Goal: Task Accomplishment & Management: Manage account settings

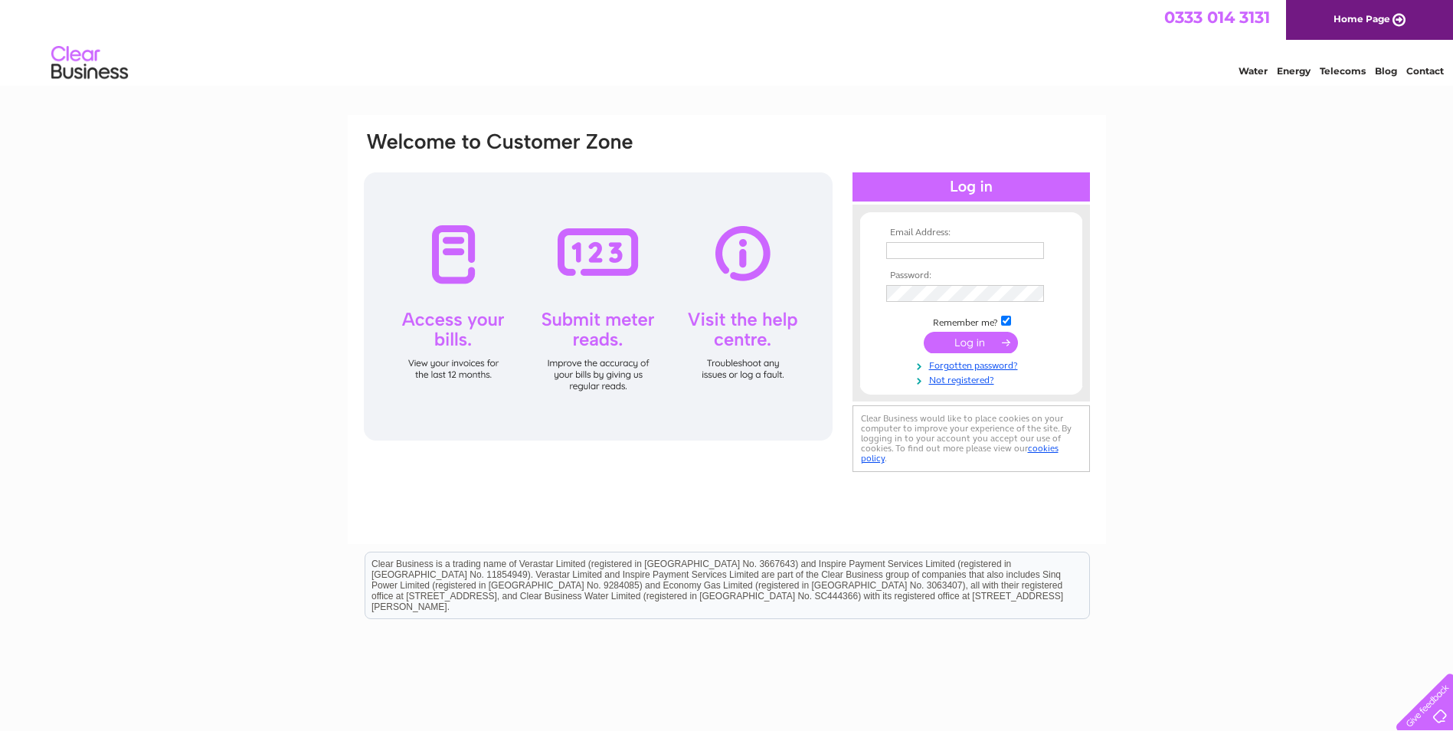
type input "[EMAIL_ADDRESS][DOMAIN_NAME]"
click at [978, 355] on td at bounding box center [971, 342] width 178 height 29
click at [978, 348] on input "submit" at bounding box center [971, 342] width 94 height 21
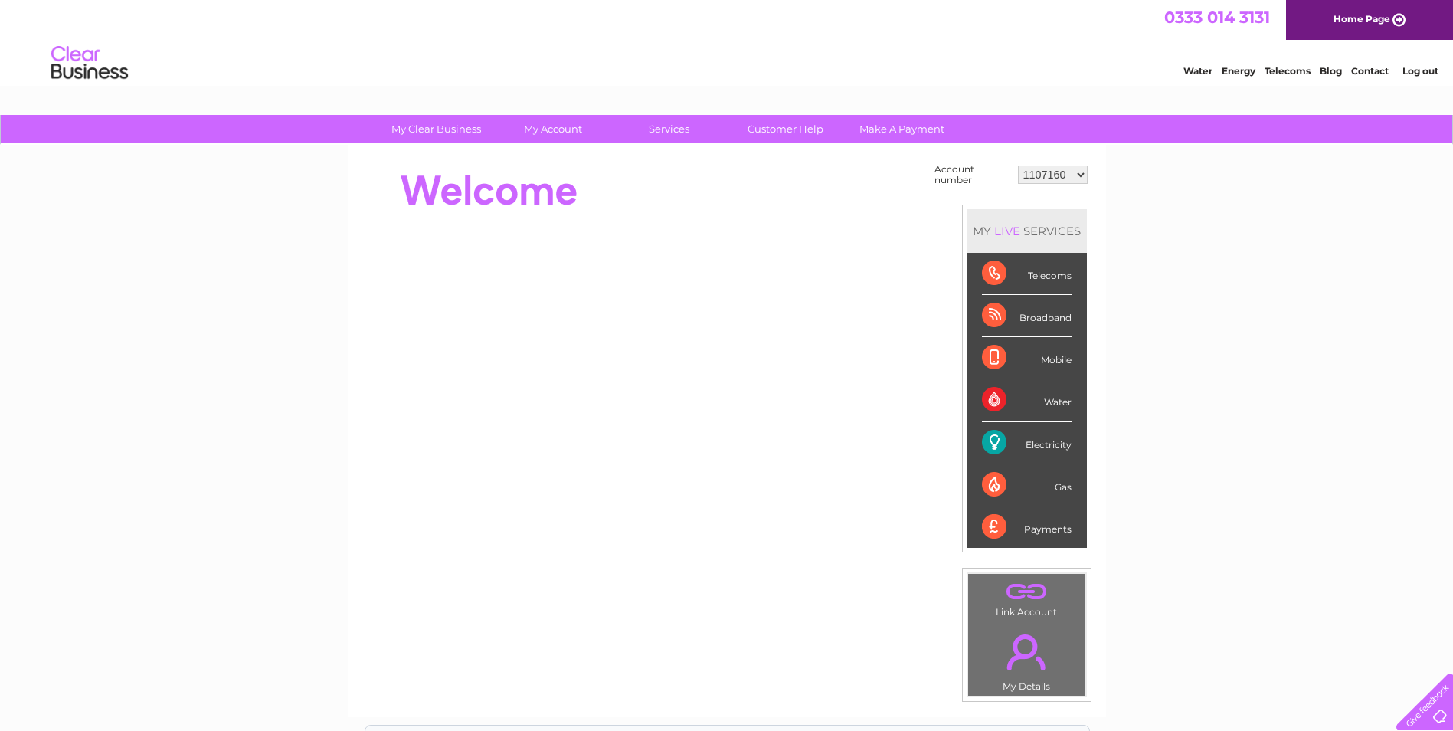
click at [1082, 174] on select "1107160 30309693" at bounding box center [1053, 174] width 70 height 18
select select "30309693"
click at [1018, 165] on select "1107160 30309693" at bounding box center [1053, 174] width 70 height 18
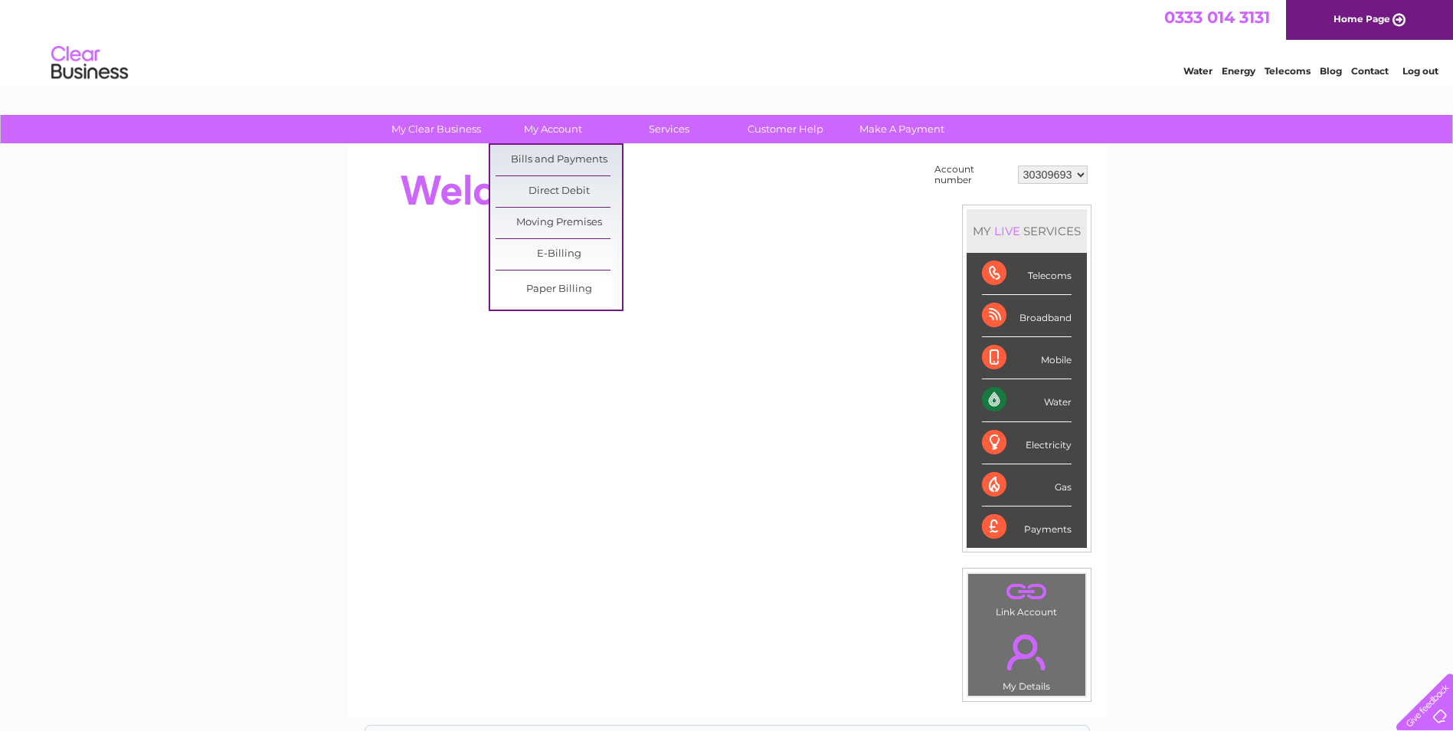
click at [560, 164] on link "Bills and Payments" at bounding box center [559, 160] width 126 height 31
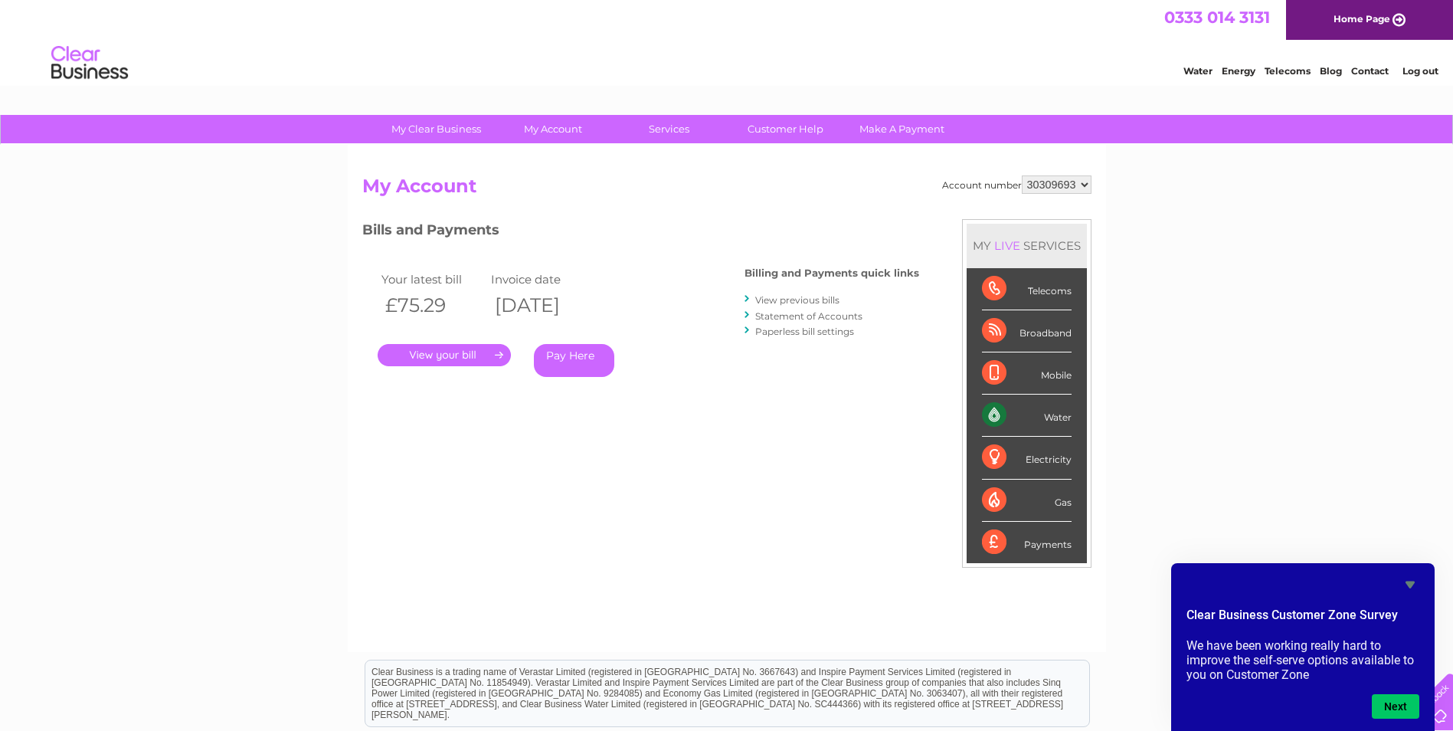
click at [1411, 584] on icon "Hide survey" at bounding box center [1409, 584] width 9 height 7
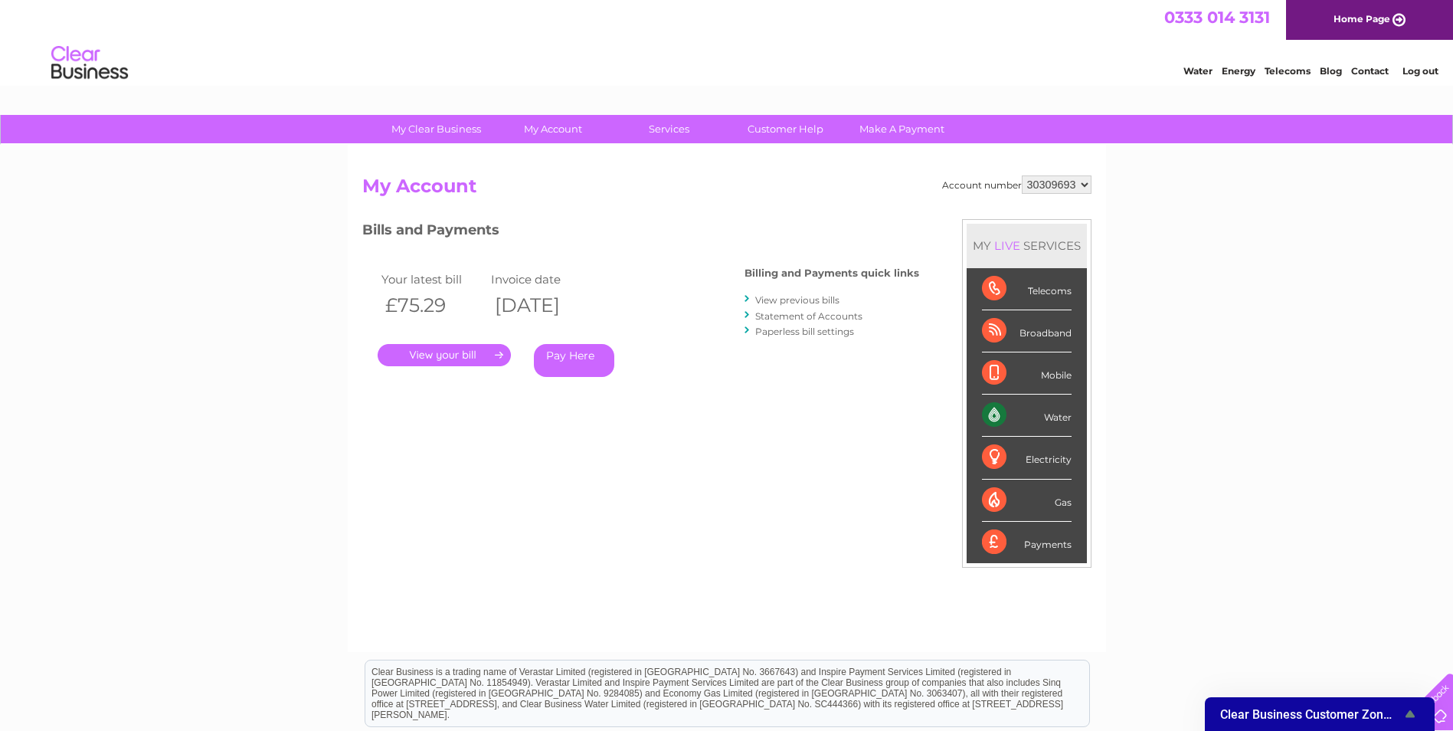
click at [1373, 61] on div "Water Energy Telecoms Blog Contact Log out" at bounding box center [1303, 64] width 300 height 31
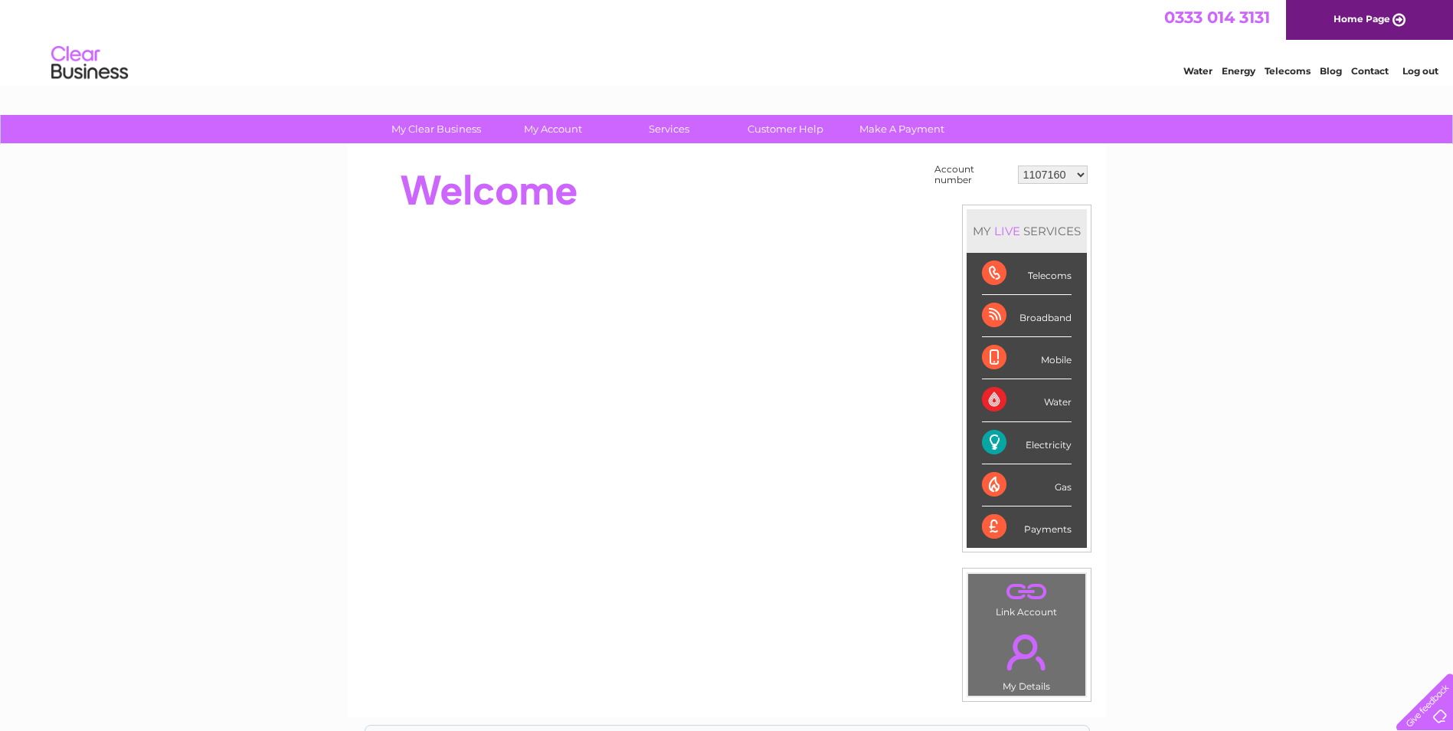
click at [1085, 177] on select "1107160 30309693" at bounding box center [1053, 174] width 70 height 18
click at [561, 134] on link "My Account" at bounding box center [552, 129] width 126 height 28
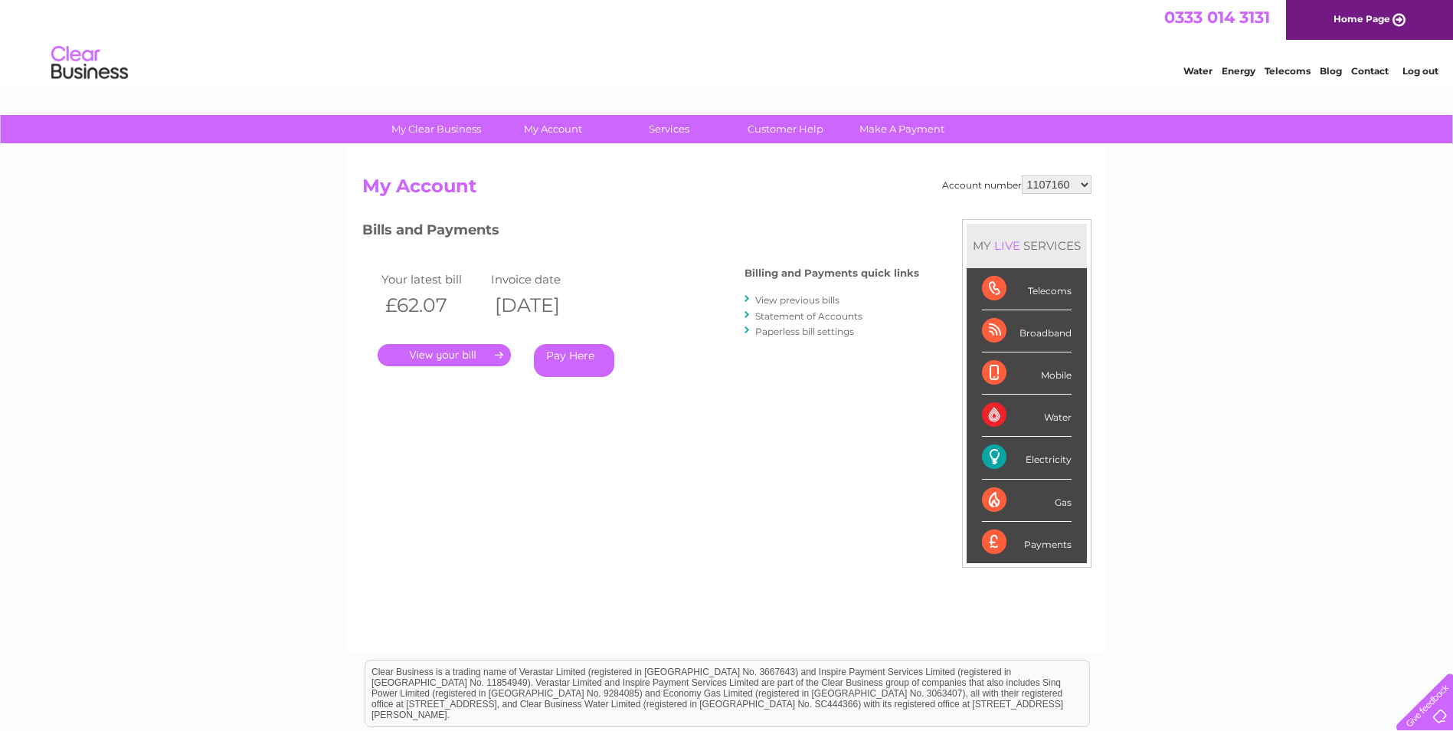
click at [675, 131] on link "Services" at bounding box center [669, 129] width 126 height 28
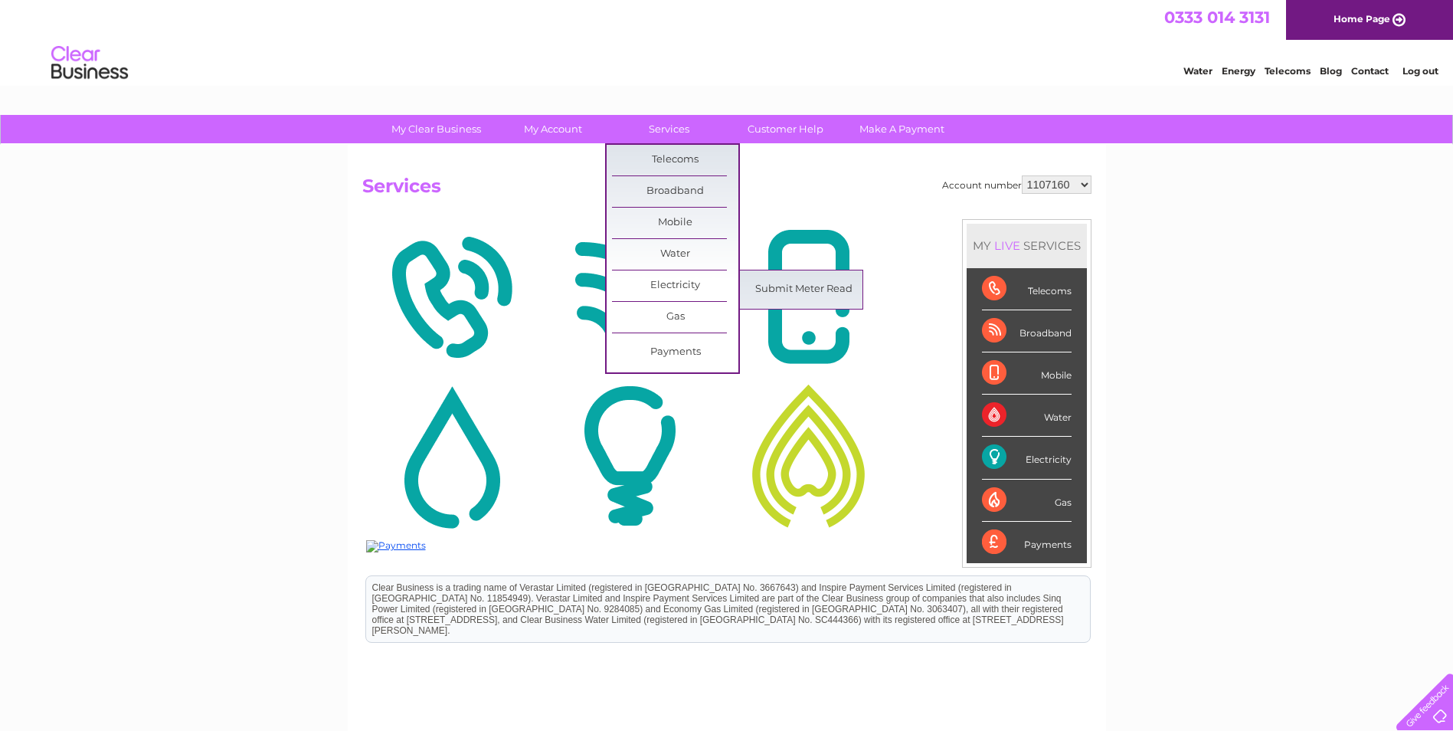
click at [675, 286] on link "Electricity" at bounding box center [675, 285] width 126 height 31
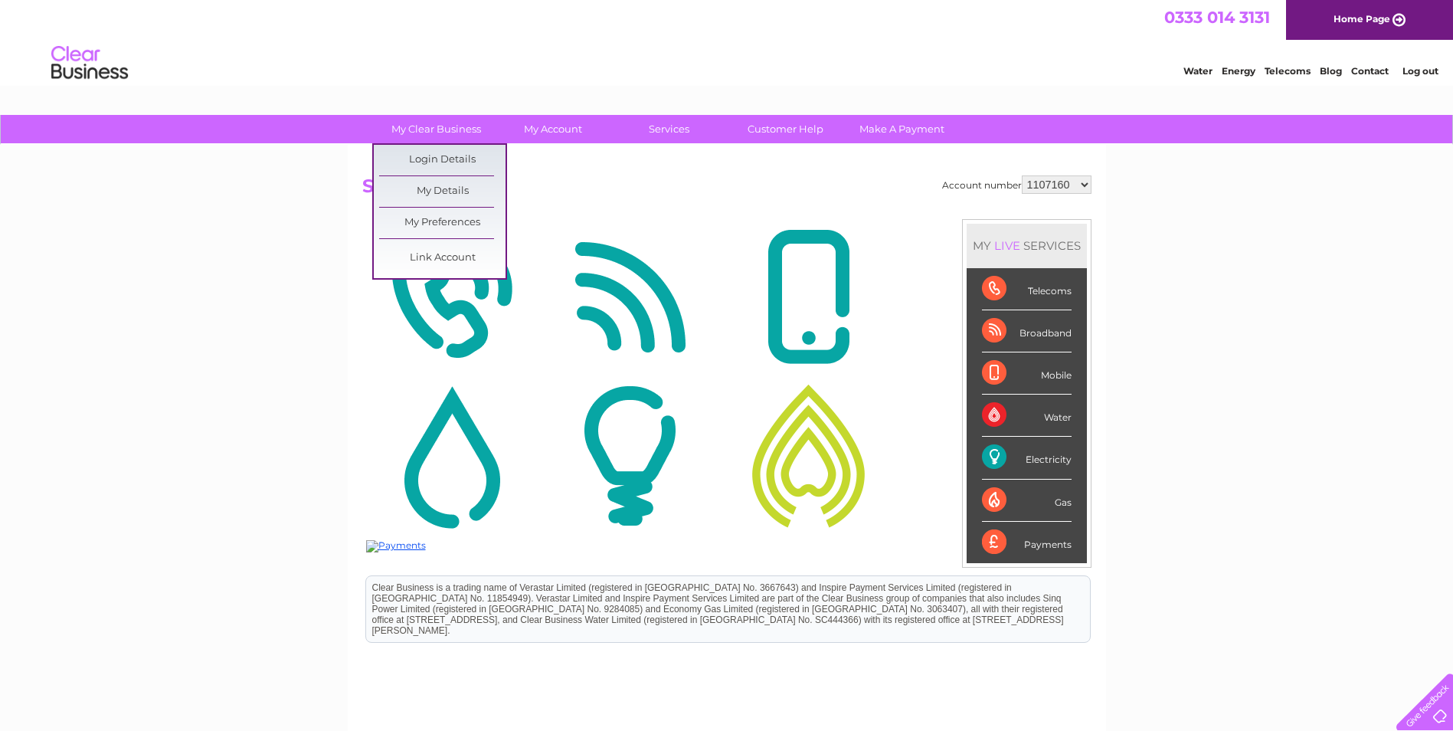
click at [440, 126] on link "My Clear Business" at bounding box center [436, 129] width 126 height 28
click at [451, 182] on link "My Details" at bounding box center [442, 191] width 126 height 31
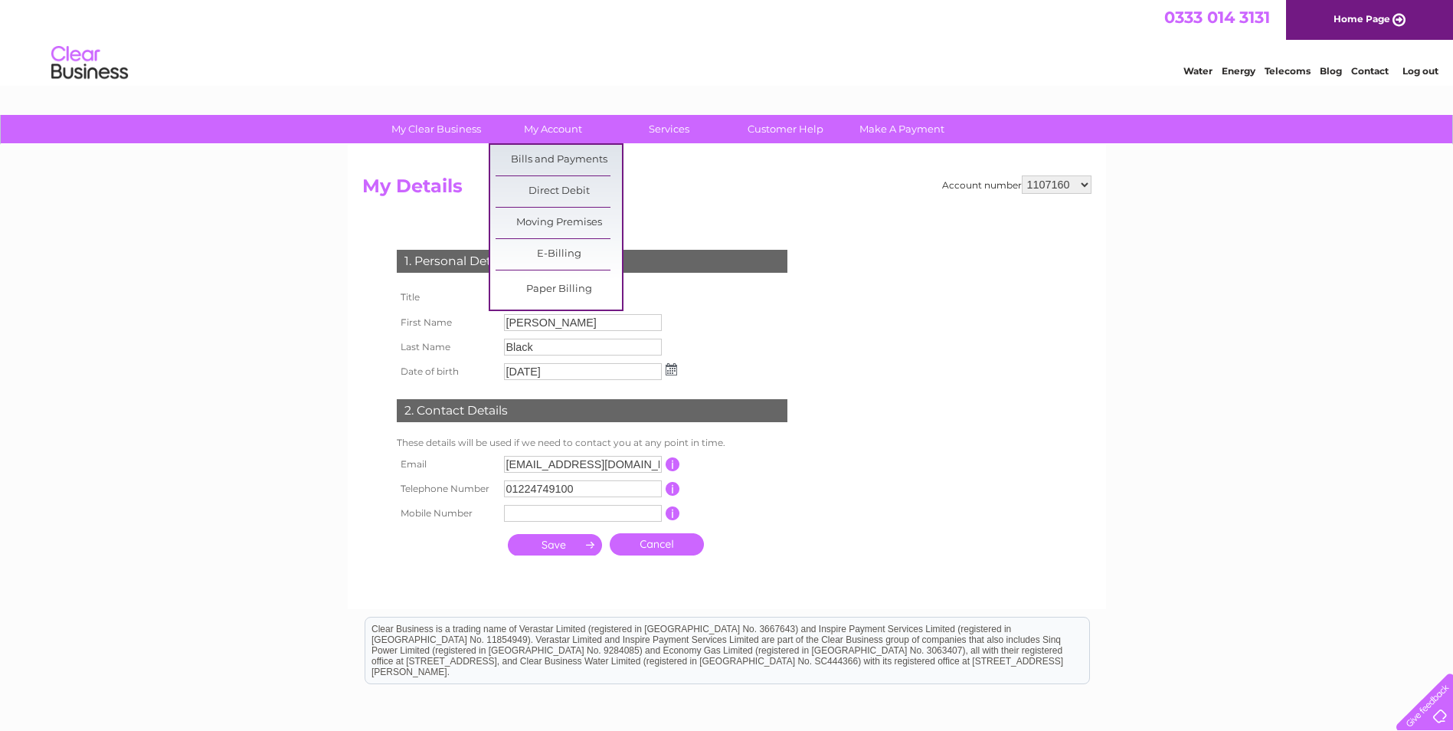
click at [568, 252] on link "E-Billing" at bounding box center [559, 254] width 126 height 31
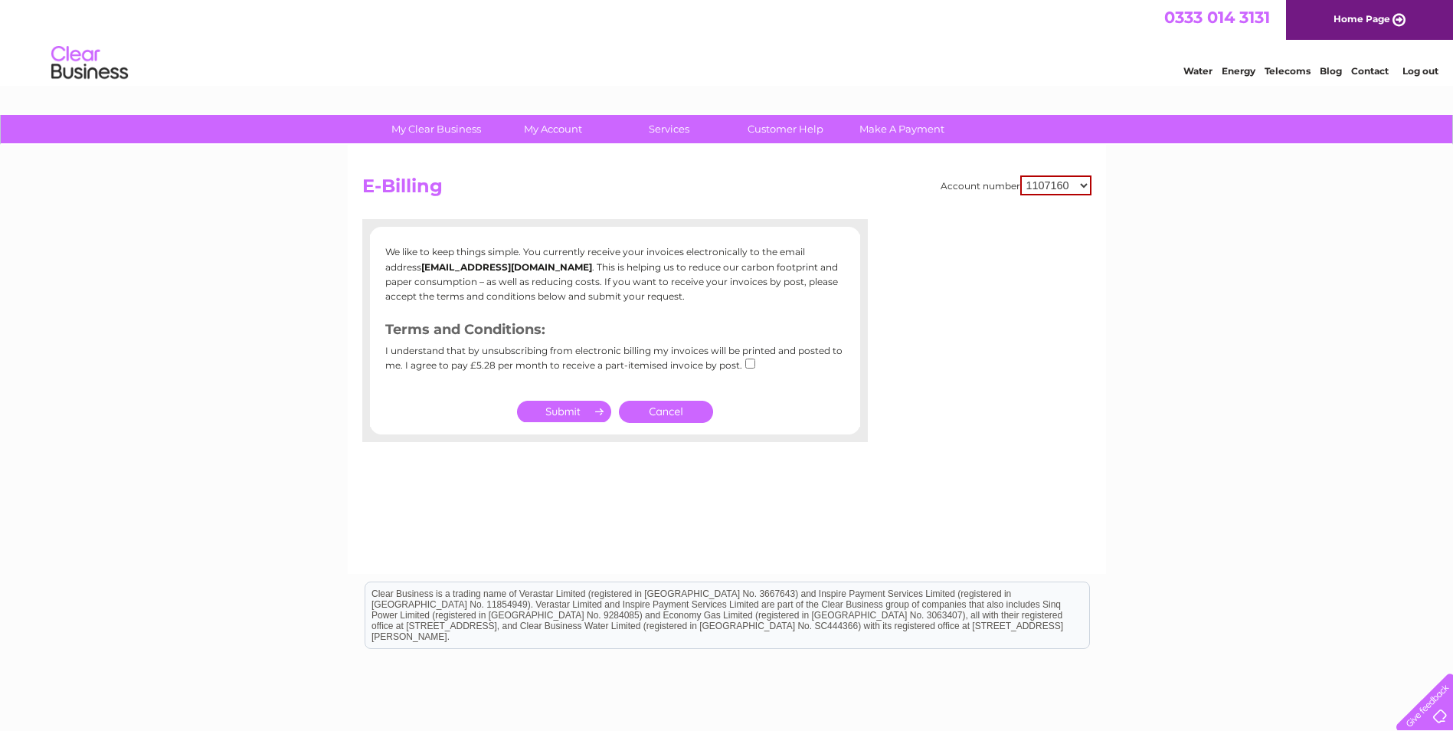
click at [747, 367] on input "checkbox" at bounding box center [750, 363] width 10 height 10
checkbox input "true"
click at [682, 410] on link "Cancel" at bounding box center [666, 412] width 94 height 22
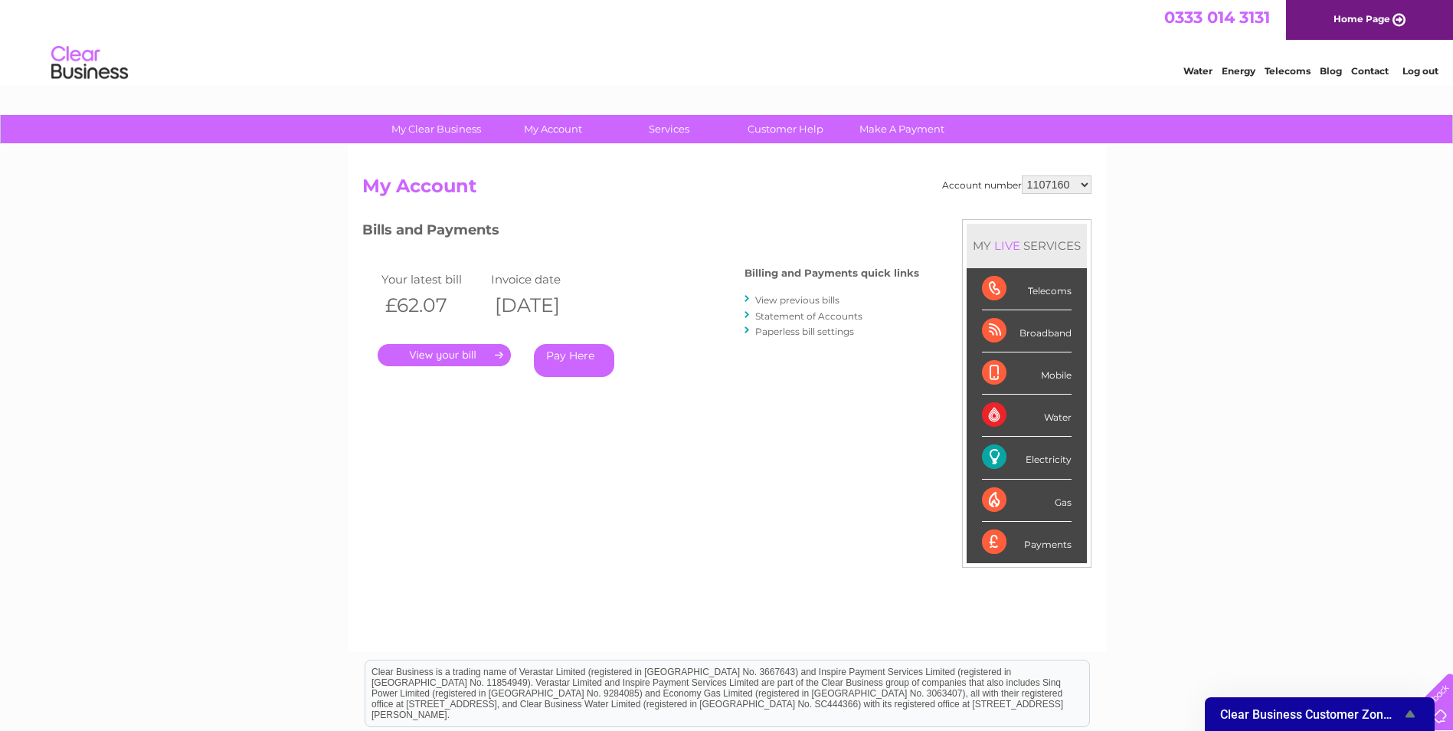
click at [1285, 406] on div "My Clear Business Login Details My Details My Preferences Link Account My Accou…" at bounding box center [726, 514] width 1453 height 799
click at [203, 452] on div "My Clear Business Login Details My Details My Preferences Link Account My Accou…" at bounding box center [726, 514] width 1453 height 799
